Goal: Task Accomplishment & Management: Use online tool/utility

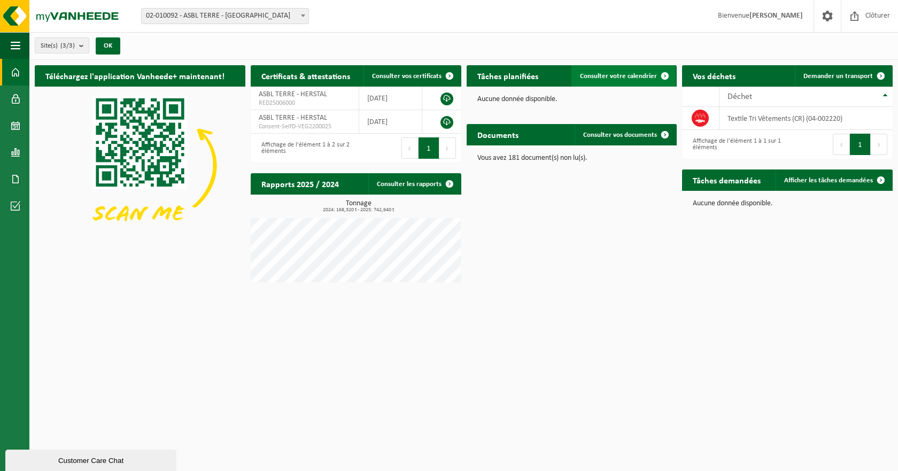
click at [593, 75] on span "Consulter votre calendrier" at bounding box center [618, 76] width 77 height 7
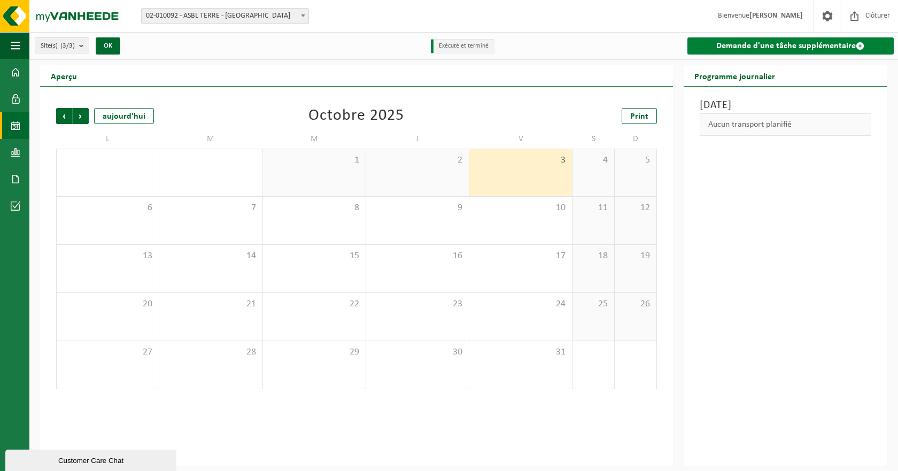
click at [719, 45] on link "Demande d'une tâche supplémentaire" at bounding box center [790, 45] width 206 height 17
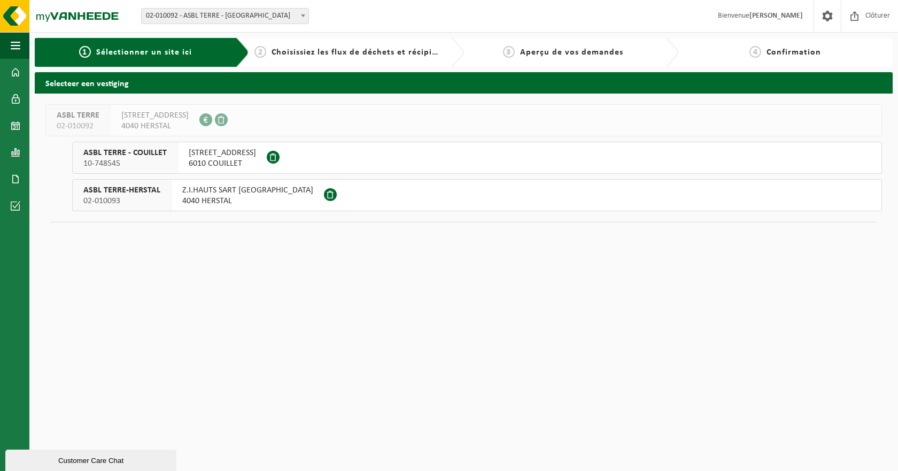
click at [206, 197] on span "4040 HERSTAL" at bounding box center [247, 201] width 131 height 11
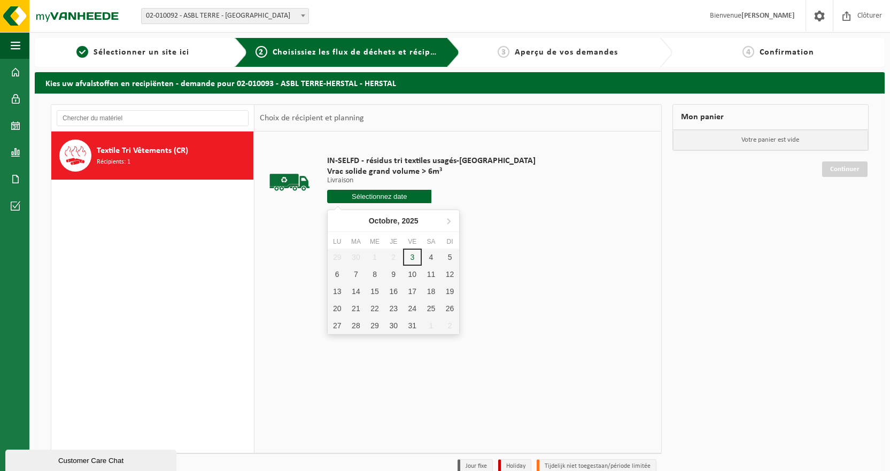
click at [403, 196] on input "text" at bounding box center [379, 196] width 104 height 13
click at [392, 272] on div "9" at bounding box center [393, 274] width 19 height 17
type input "à partir de 2025-10-09"
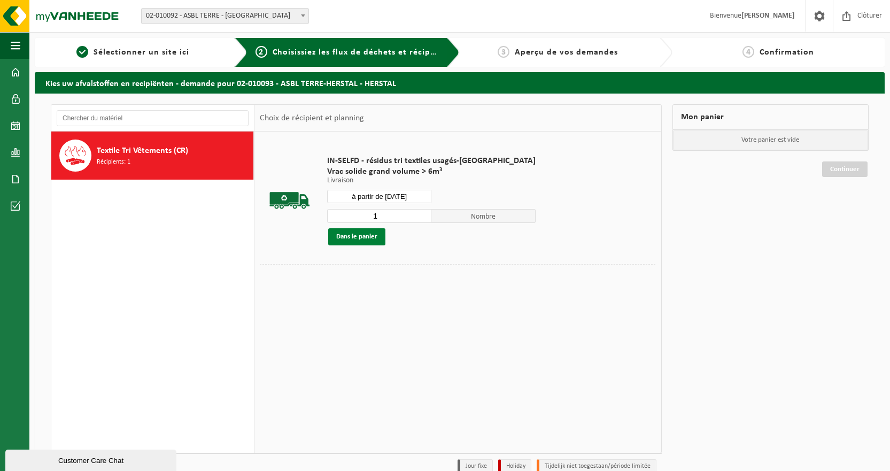
click at [361, 237] on button "Dans le panier" at bounding box center [356, 236] width 57 height 17
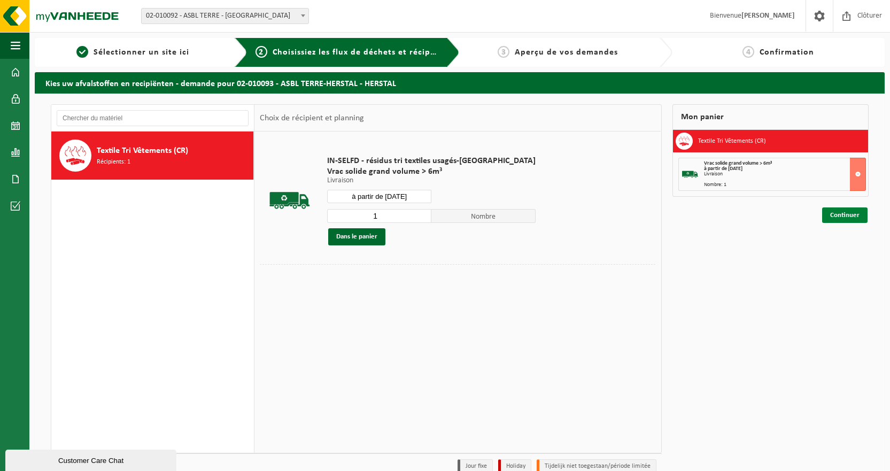
click at [850, 214] on link "Continuer" at bounding box center [844, 214] width 45 height 15
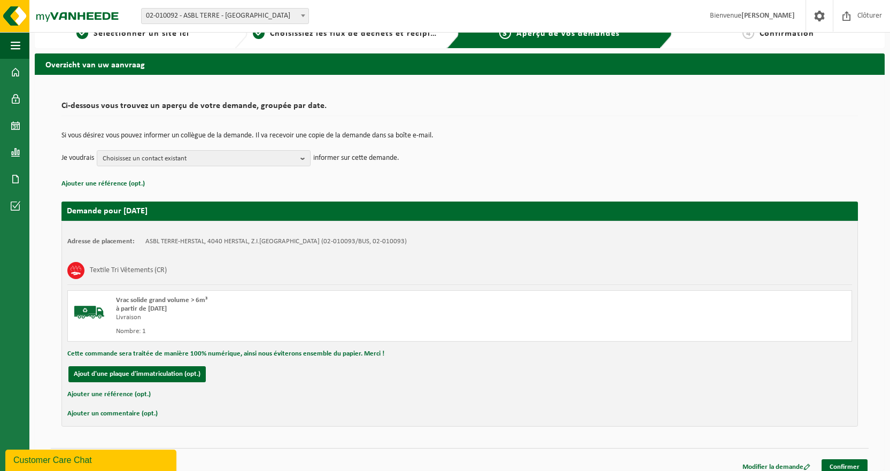
scroll to position [28, 0]
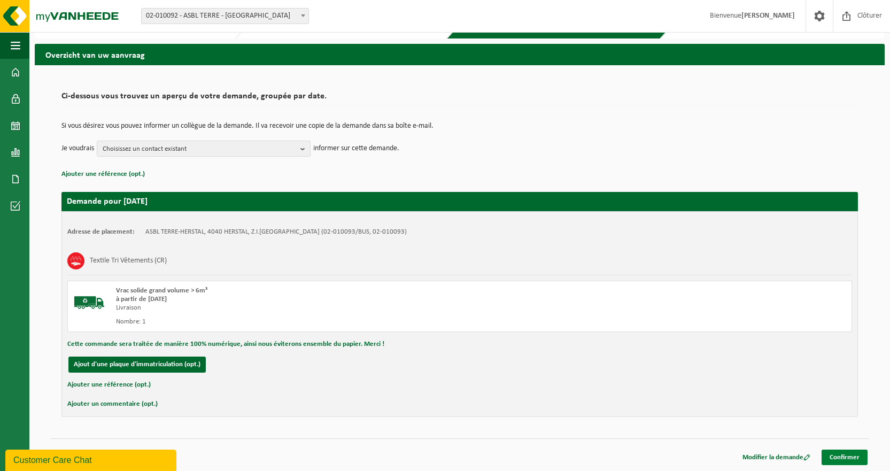
click at [847, 457] on link "Confirmer" at bounding box center [844, 456] width 46 height 15
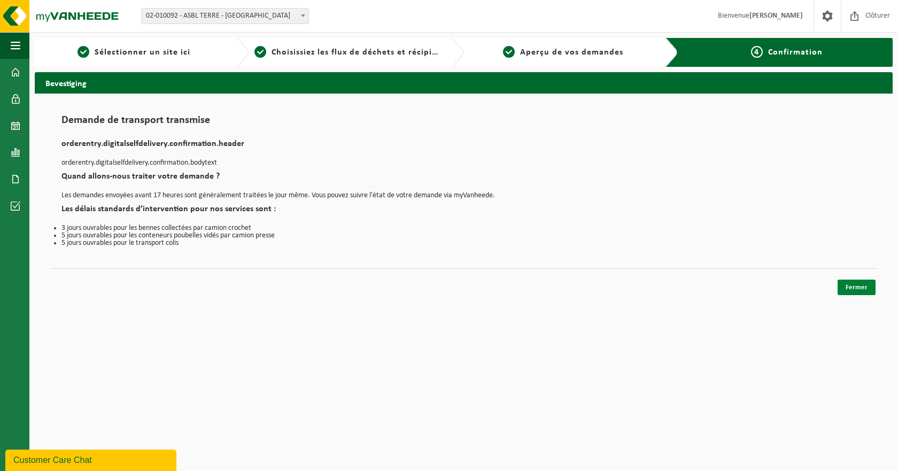
click at [855, 286] on link "Fermer" at bounding box center [856, 286] width 38 height 15
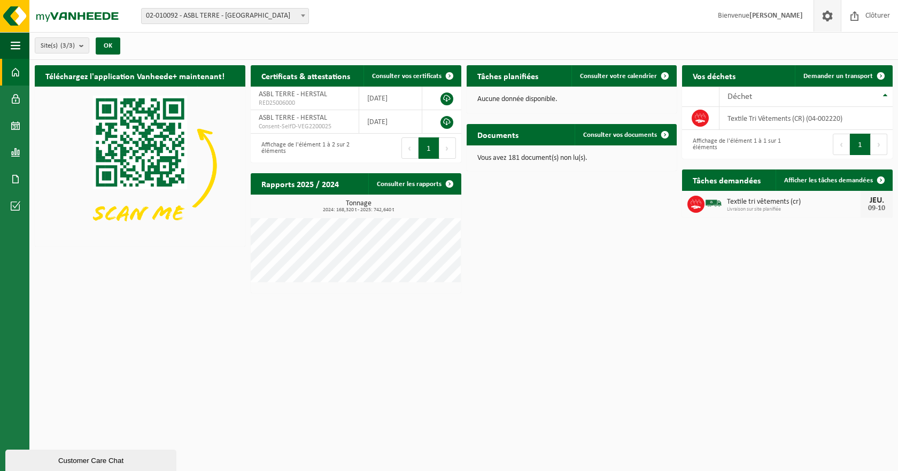
click at [826, 18] on span at bounding box center [827, 16] width 16 height 32
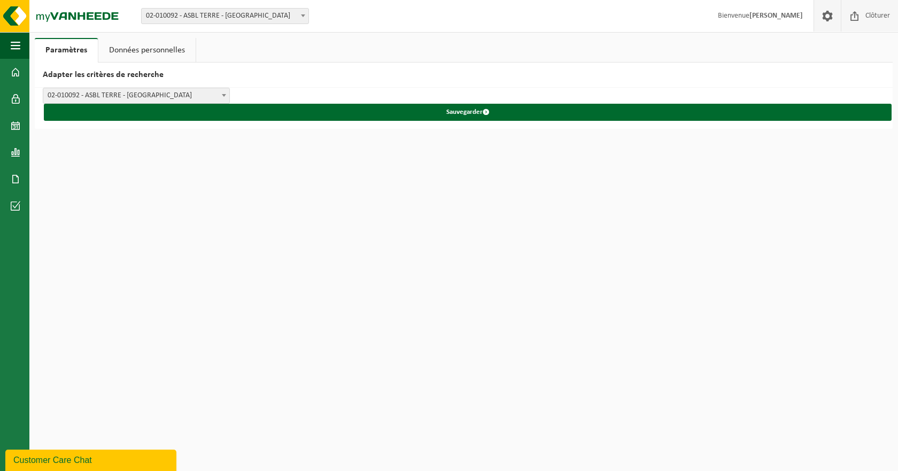
click at [880, 16] on span "Clôturer" at bounding box center [877, 16] width 30 height 32
